Goal: Information Seeking & Learning: Learn about a topic

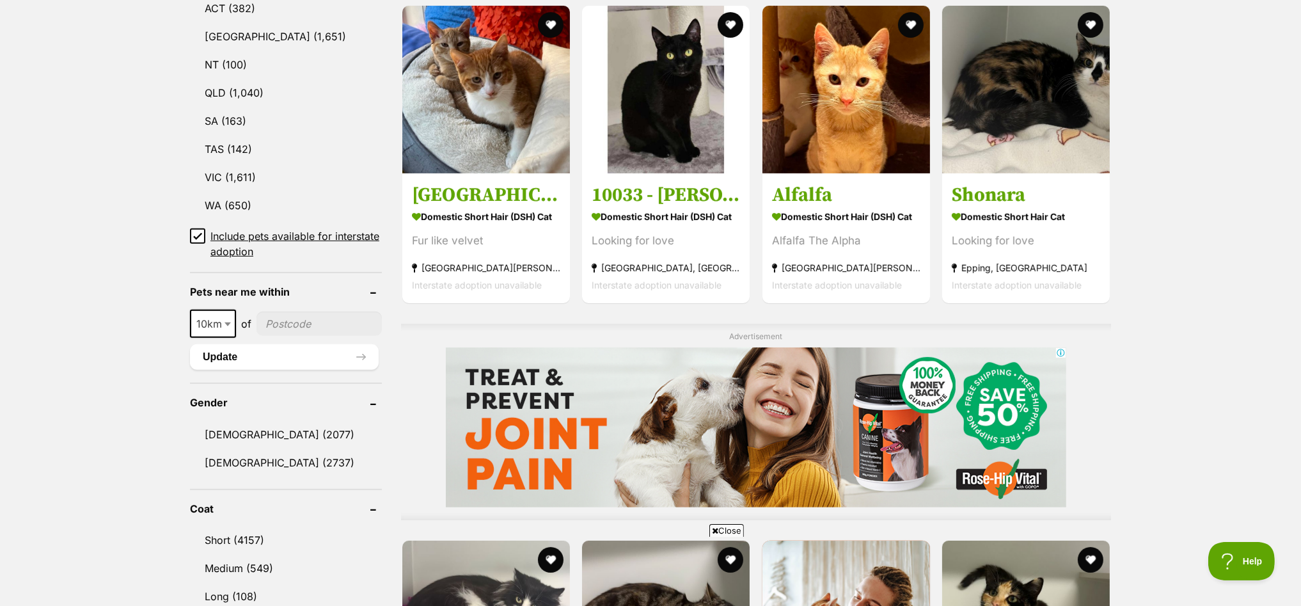
scroll to position [639, 0]
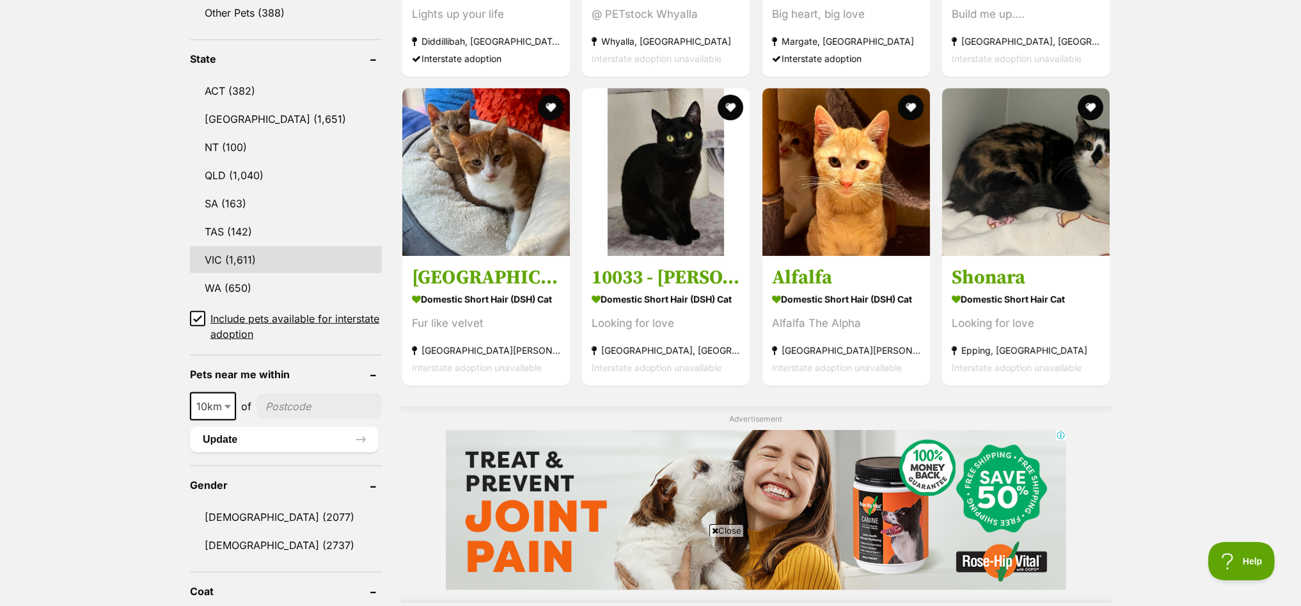
click at [248, 251] on link "VIC (1,611)" at bounding box center [286, 259] width 192 height 27
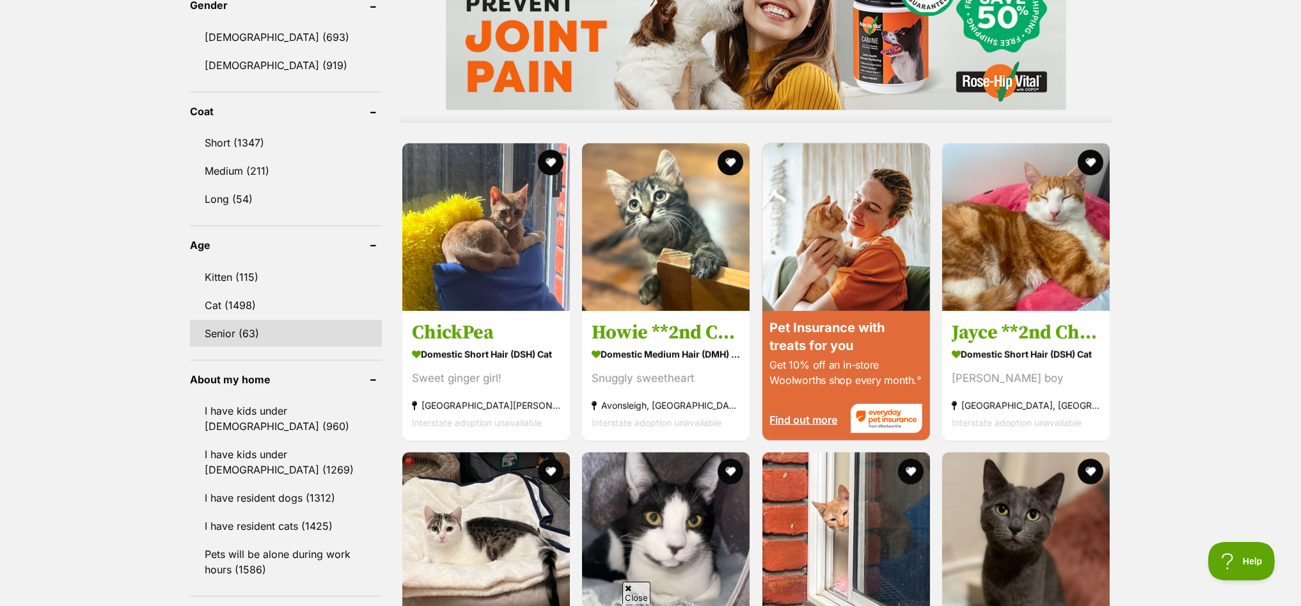
click at [251, 320] on link "Senior (63)" at bounding box center [286, 333] width 192 height 27
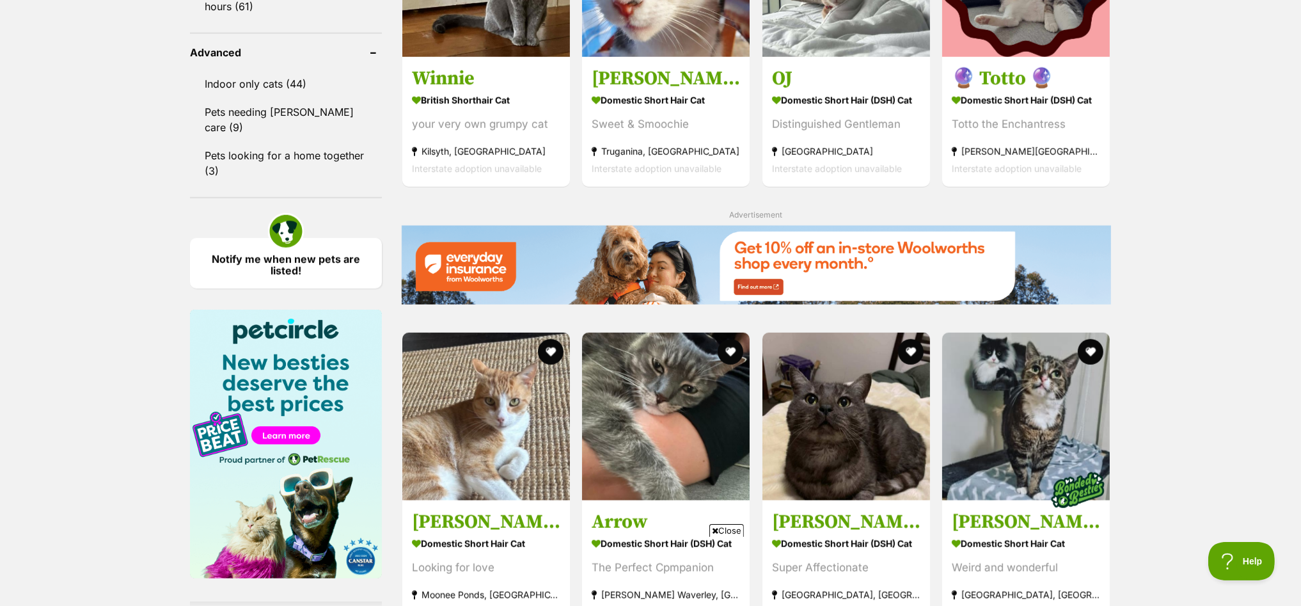
scroll to position [1838, 0]
